Goal: Find specific page/section: Find specific page/section

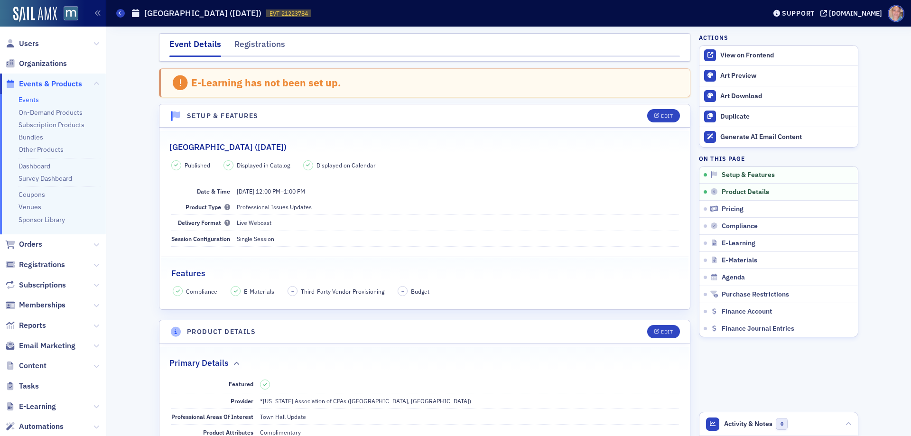
scroll to position [265, 0]
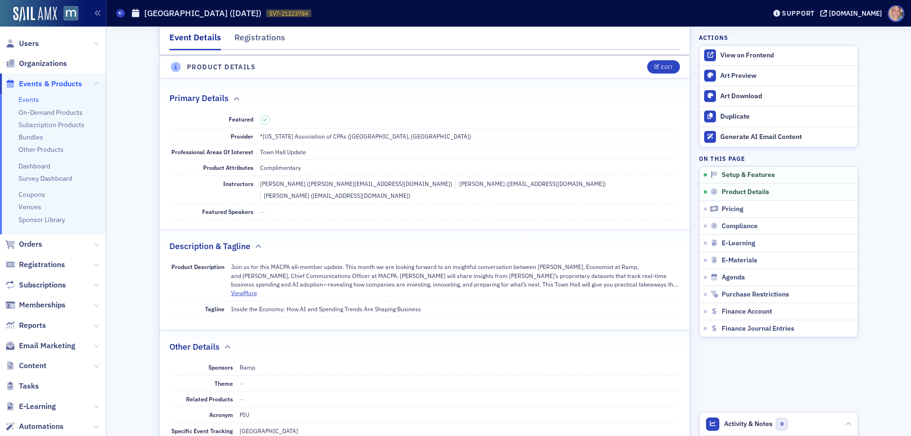
click at [31, 99] on link "Events" at bounding box center [29, 99] width 20 height 9
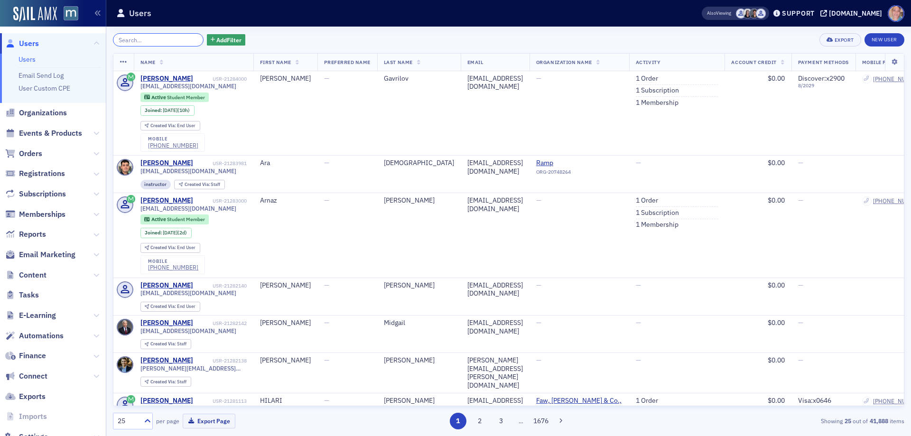
click at [140, 42] on input "search" at bounding box center [158, 39] width 91 height 13
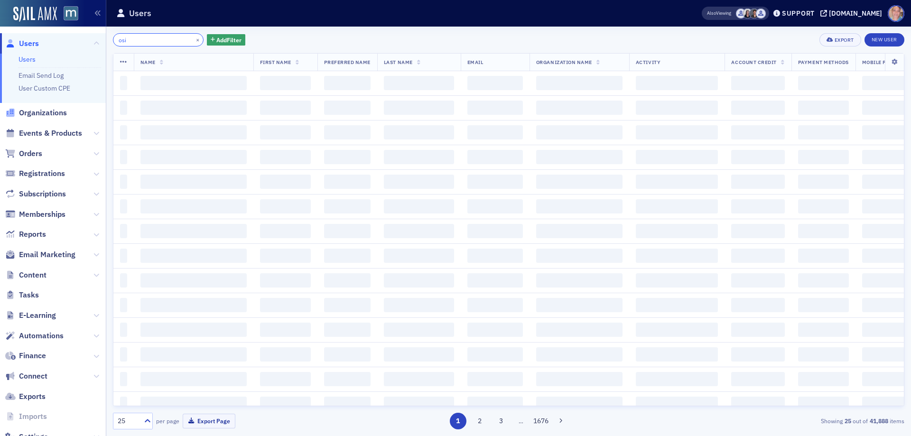
type input "osi"
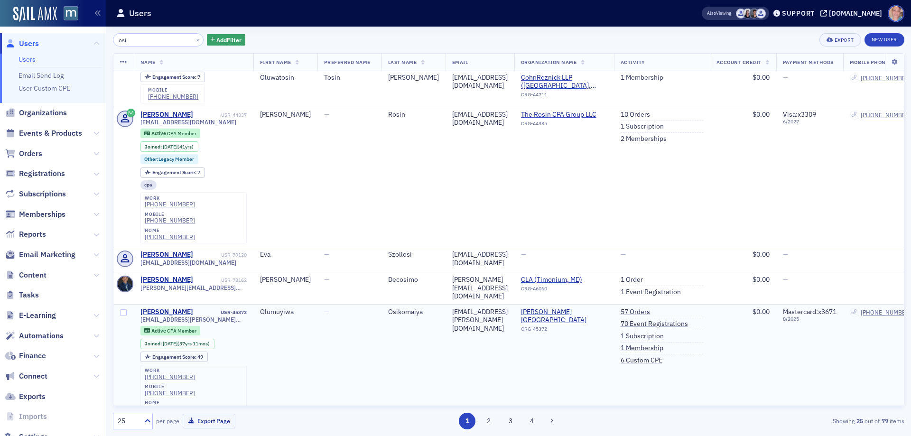
scroll to position [95, 0]
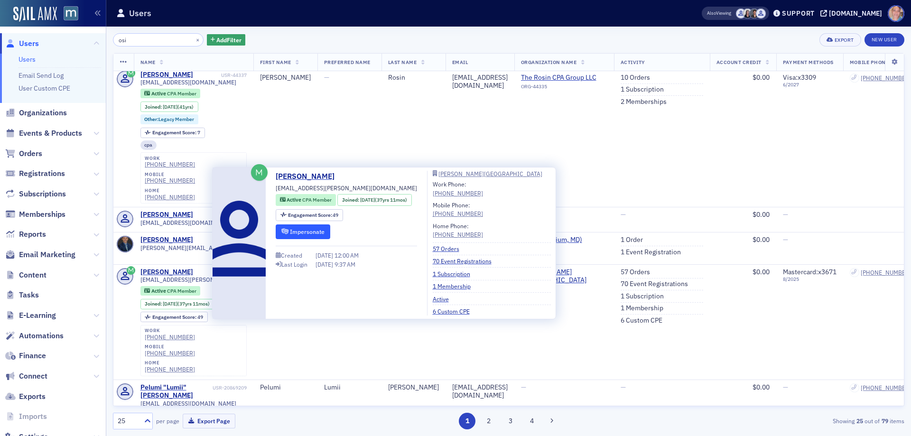
click at [312, 232] on button "Impersonate" at bounding box center [303, 232] width 55 height 15
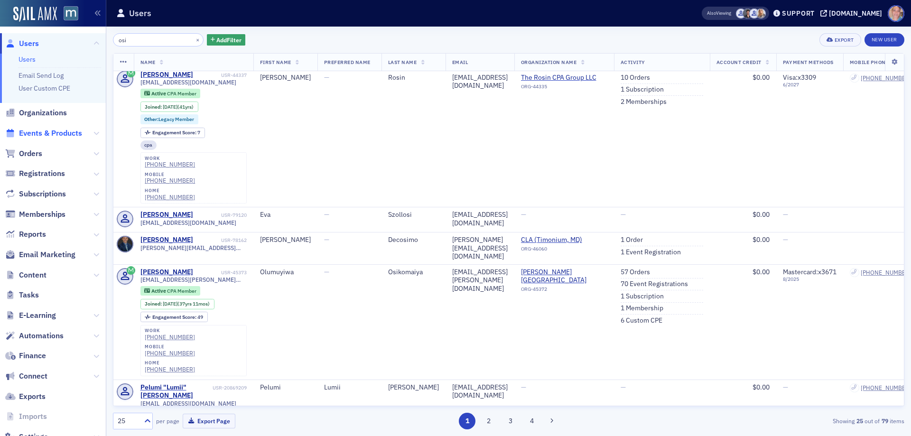
click at [48, 132] on span "Events & Products" at bounding box center [50, 133] width 63 height 10
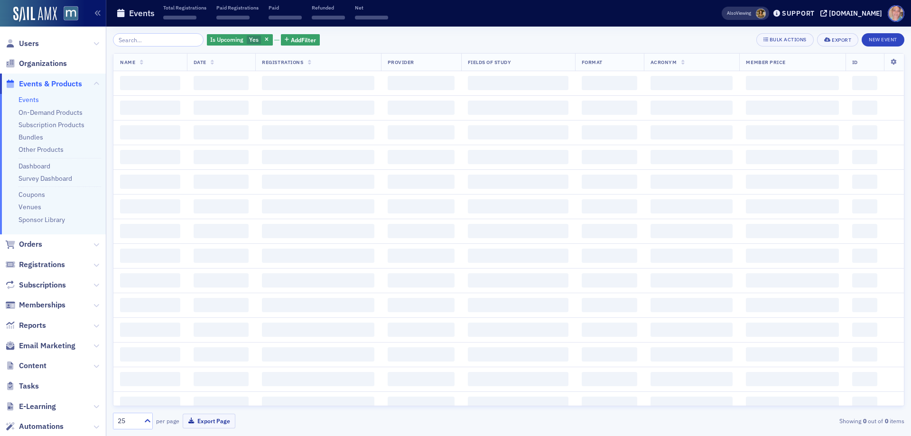
click at [171, 39] on input "search" at bounding box center [158, 39] width 91 height 13
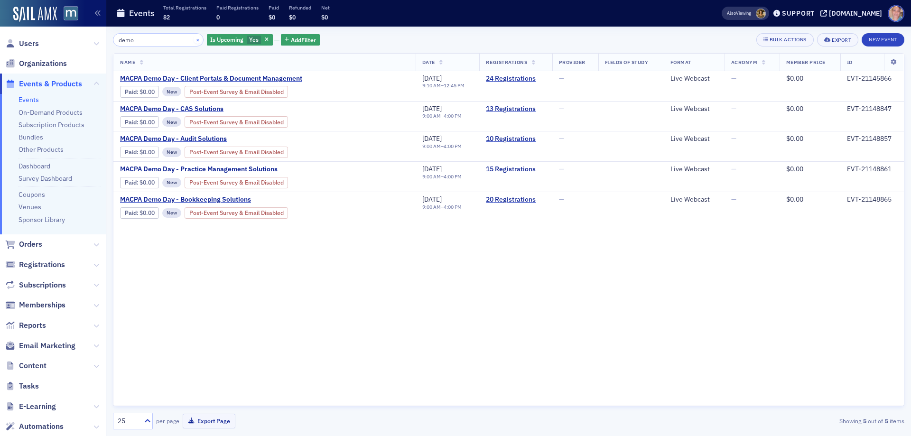
type input "demo"
click at [194, 41] on button "×" at bounding box center [198, 39] width 9 height 9
